Goal: Information Seeking & Learning: Learn about a topic

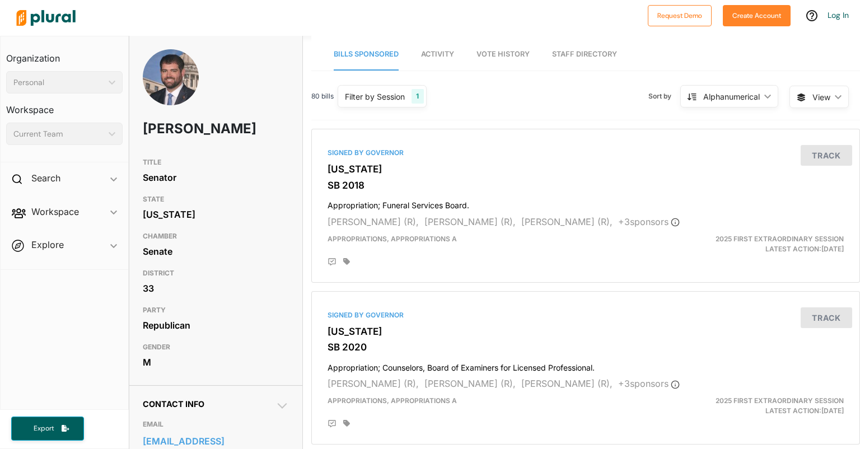
click at [179, 80] on img at bounding box center [171, 86] width 56 height 75
click at [179, 81] on img at bounding box center [171, 86] width 56 height 75
click at [176, 131] on h1 "[PERSON_NAME]" at bounding box center [187, 129] width 88 height 34
click at [180, 81] on img at bounding box center [171, 86] width 56 height 75
